Goal: Task Accomplishment & Management: Use online tool/utility

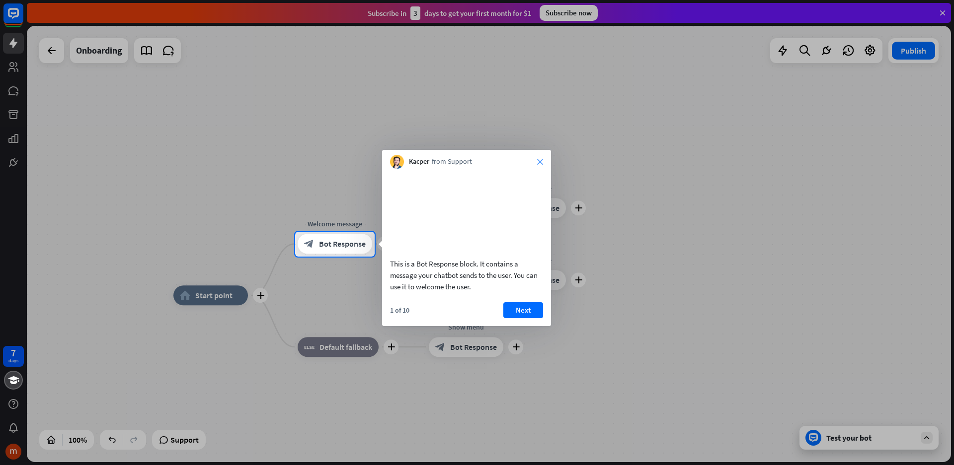
click at [539, 163] on icon "close" at bounding box center [540, 162] width 6 height 6
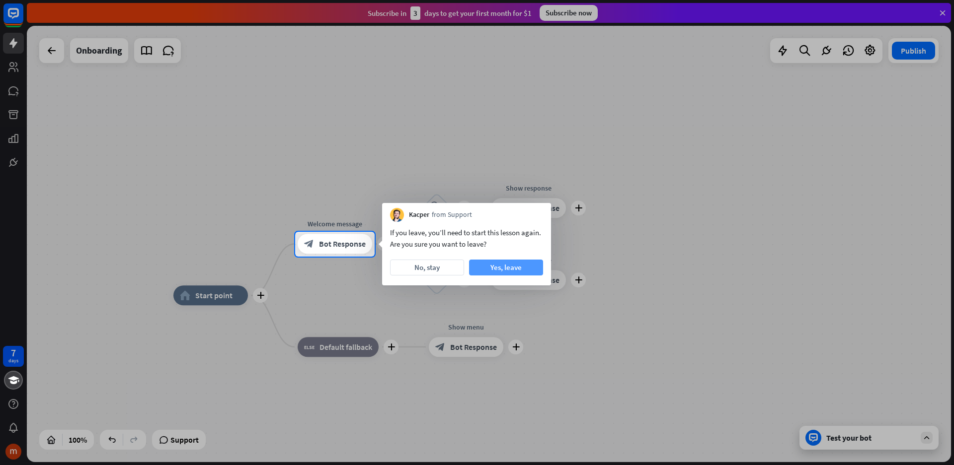
click at [498, 268] on button "Yes, leave" at bounding box center [506, 268] width 74 height 16
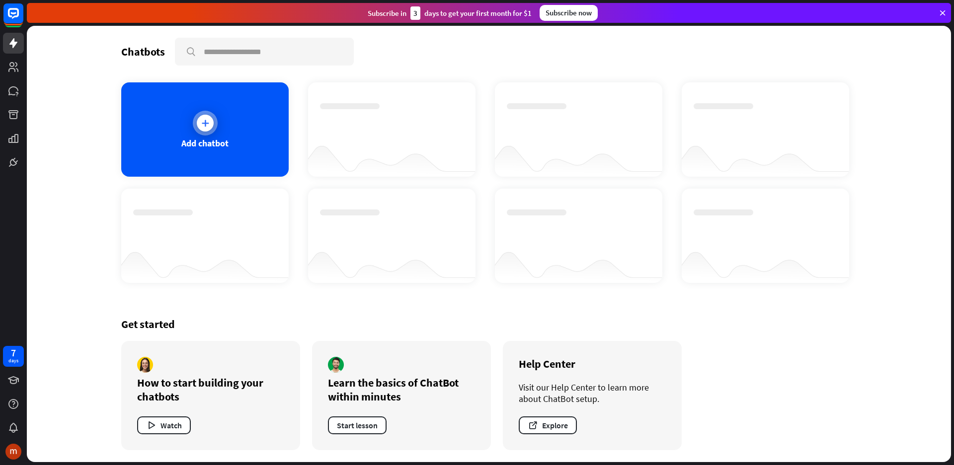
click at [205, 128] on icon at bounding box center [205, 123] width 10 height 10
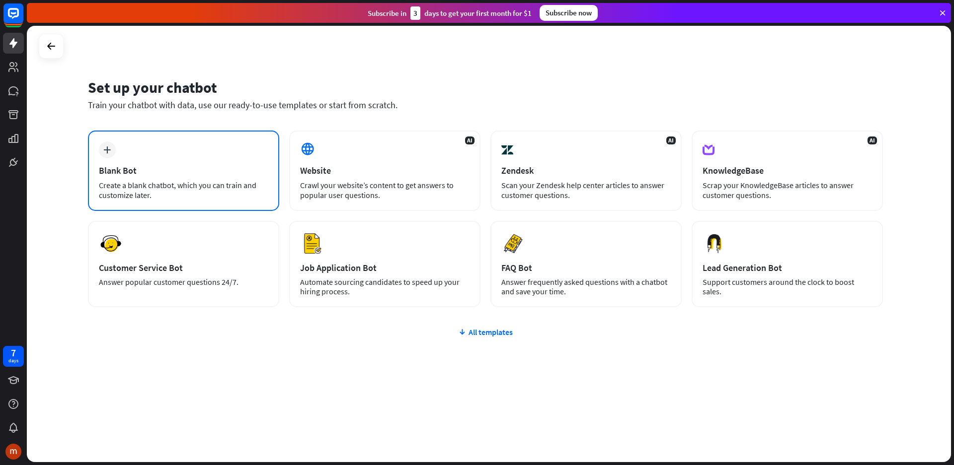
click at [151, 167] on div "Blank Bot" at bounding box center [183, 170] width 169 height 11
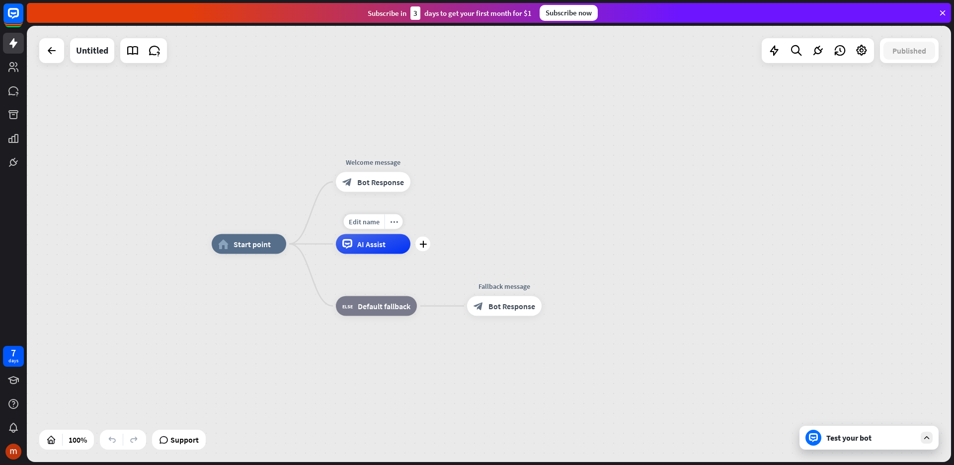
click at [376, 250] on div "AI Assist" at bounding box center [373, 244] width 74 height 20
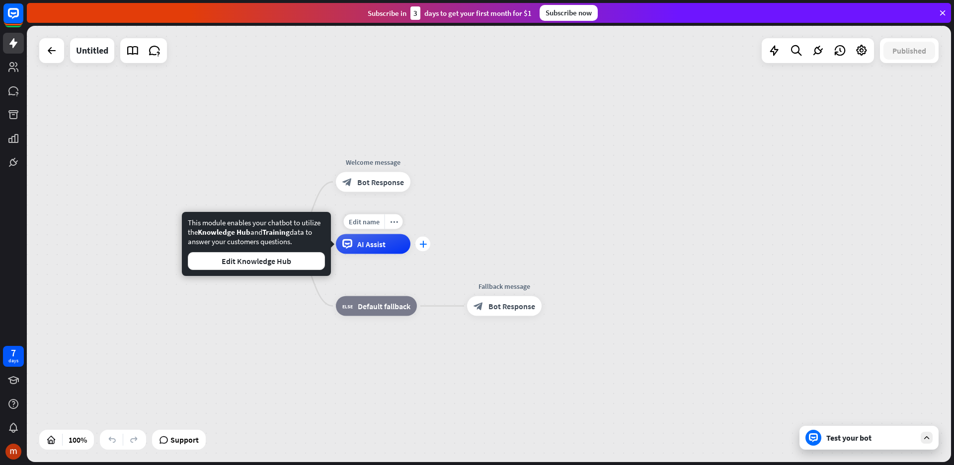
click at [424, 246] on icon "plus" at bounding box center [422, 244] width 7 height 7
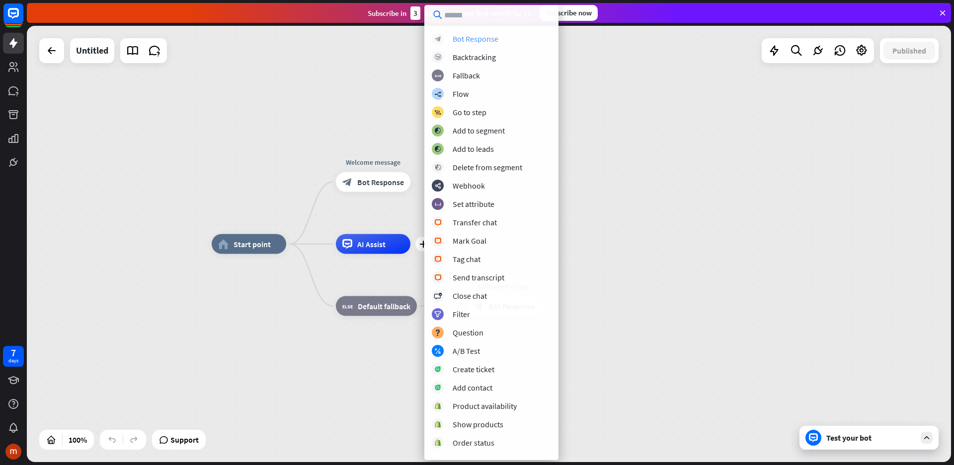
click at [493, 41] on div "Bot Response" at bounding box center [475, 39] width 46 height 10
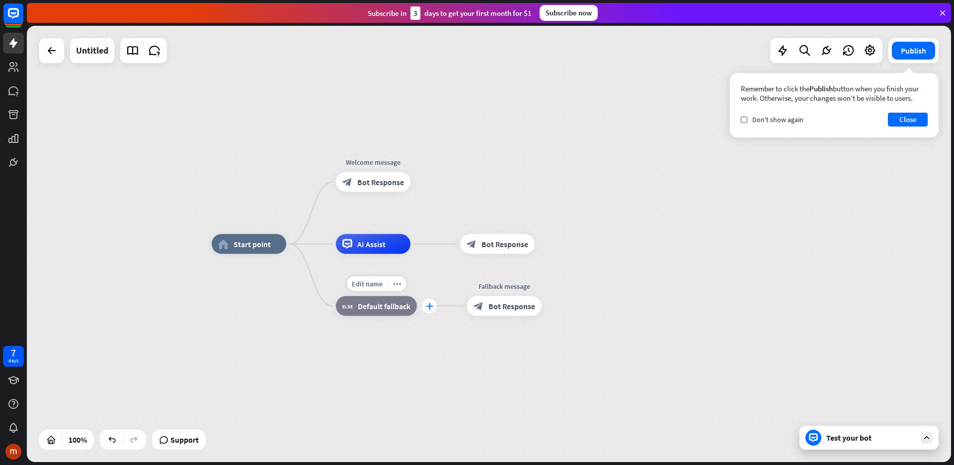
click at [433, 309] on icon "plus" at bounding box center [429, 306] width 7 height 7
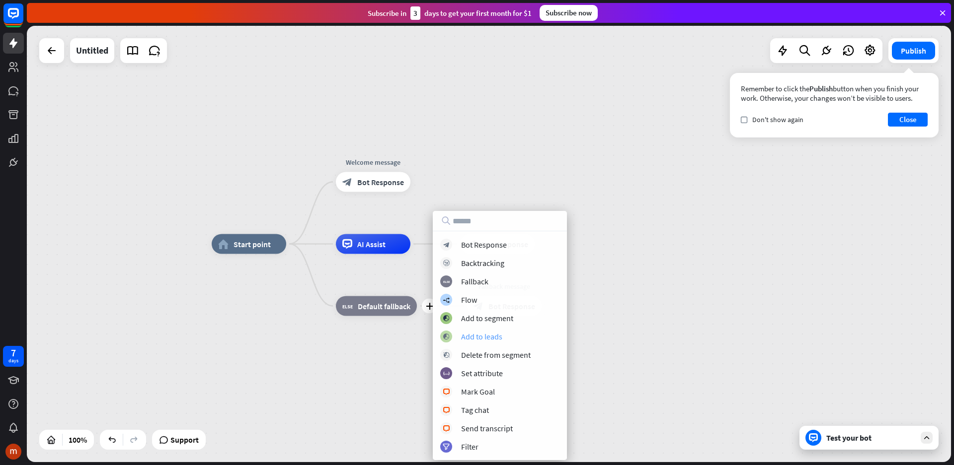
click at [481, 337] on div "Add to leads" at bounding box center [481, 337] width 41 height 10
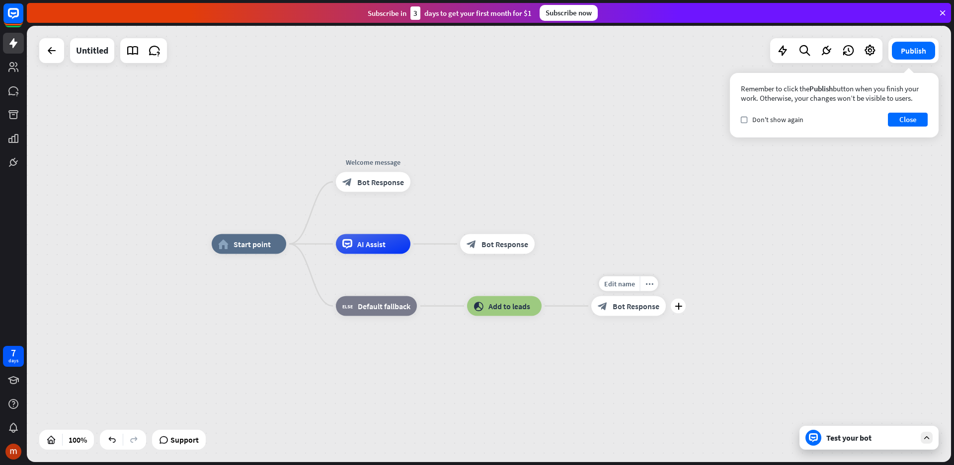
click at [645, 311] on div "block_bot_response Bot Response" at bounding box center [628, 306] width 74 height 20
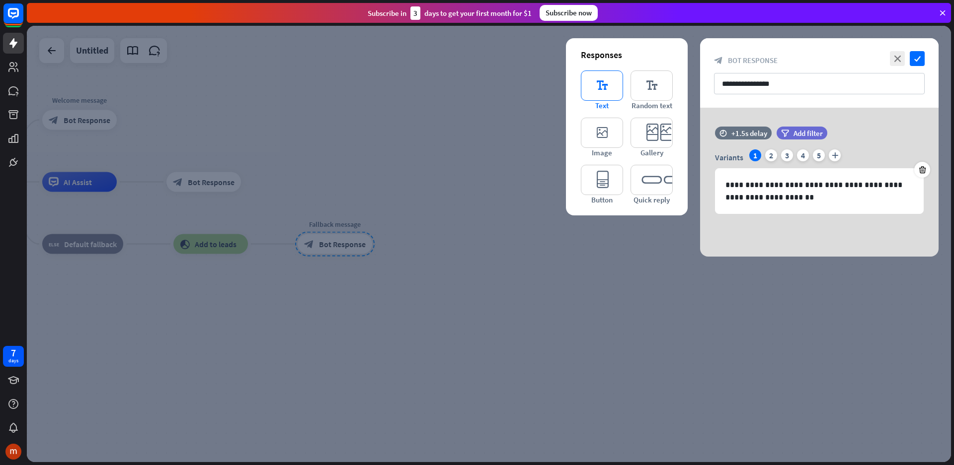
click at [595, 92] on icon "editor_text" at bounding box center [602, 86] width 42 height 30
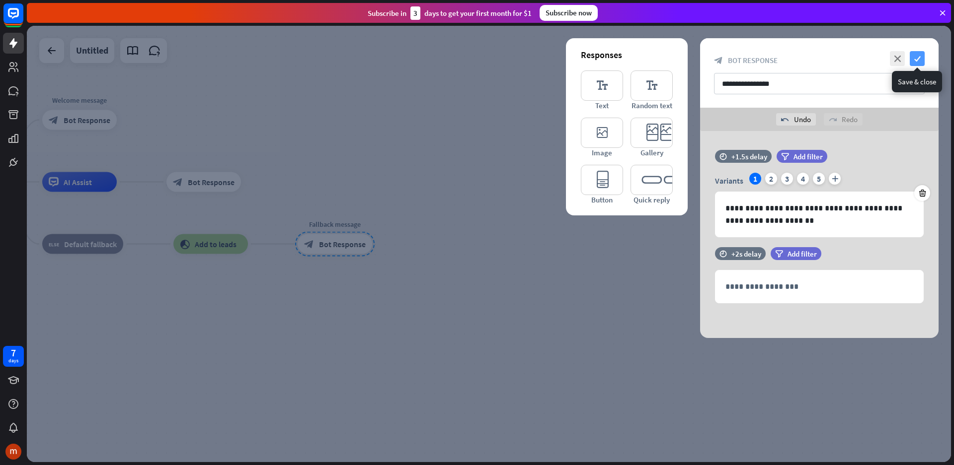
click at [918, 62] on icon "check" at bounding box center [916, 58] width 15 height 15
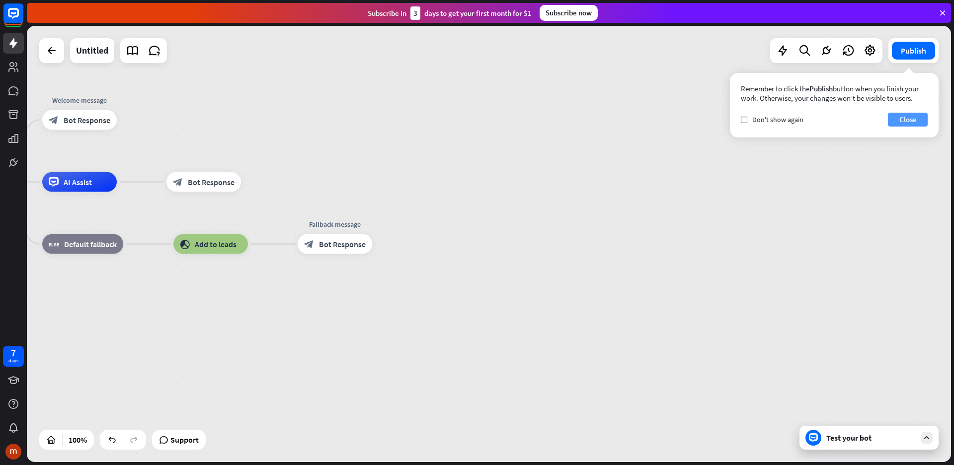
click at [911, 118] on button "Close" at bounding box center [907, 120] width 40 height 14
